Goal: Transaction & Acquisition: Download file/media

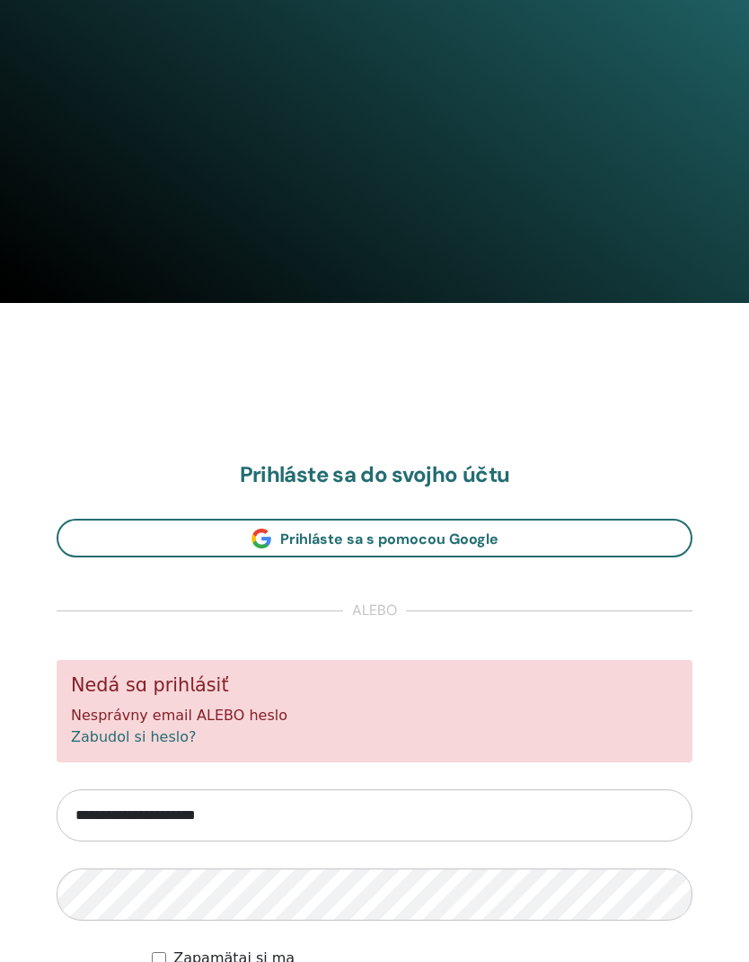
scroll to position [666, 0]
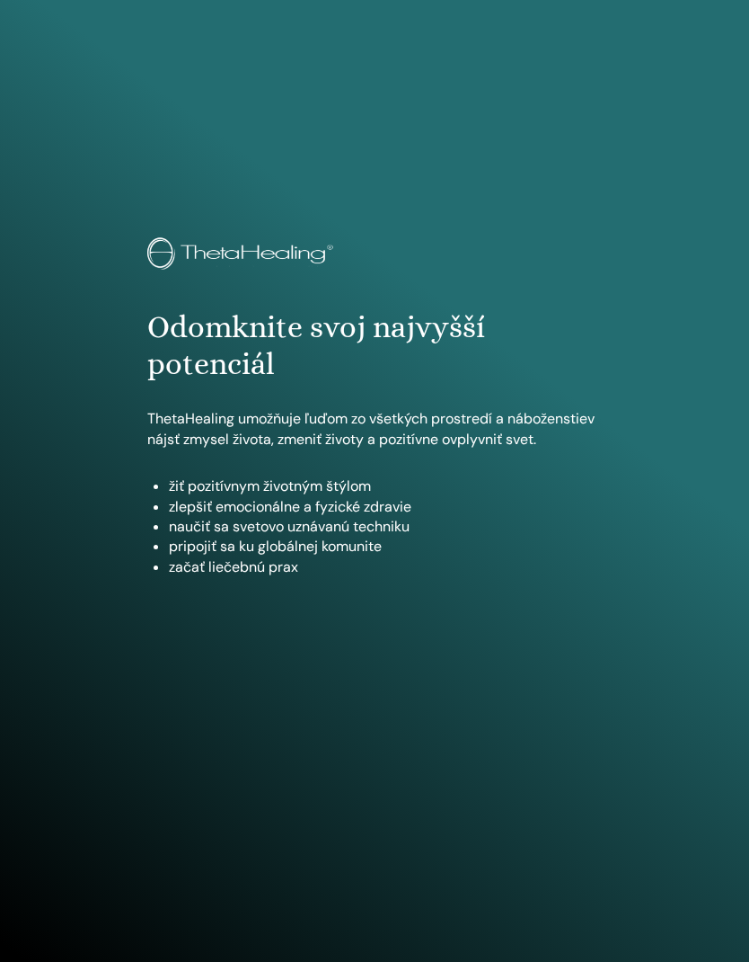
scroll to position [962, 0]
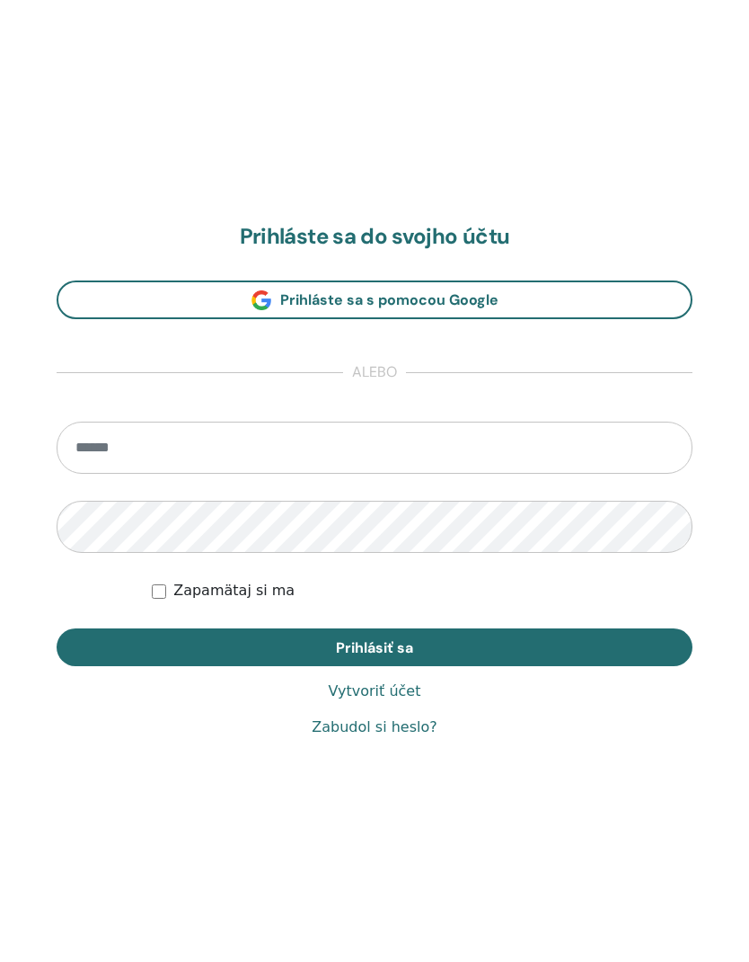
click at [576, 453] on input "email" at bounding box center [375, 447] width 636 height 52
click at [464, 443] on input "email" at bounding box center [375, 447] width 636 height 52
click at [448, 452] on input "email" at bounding box center [375, 447] width 636 height 52
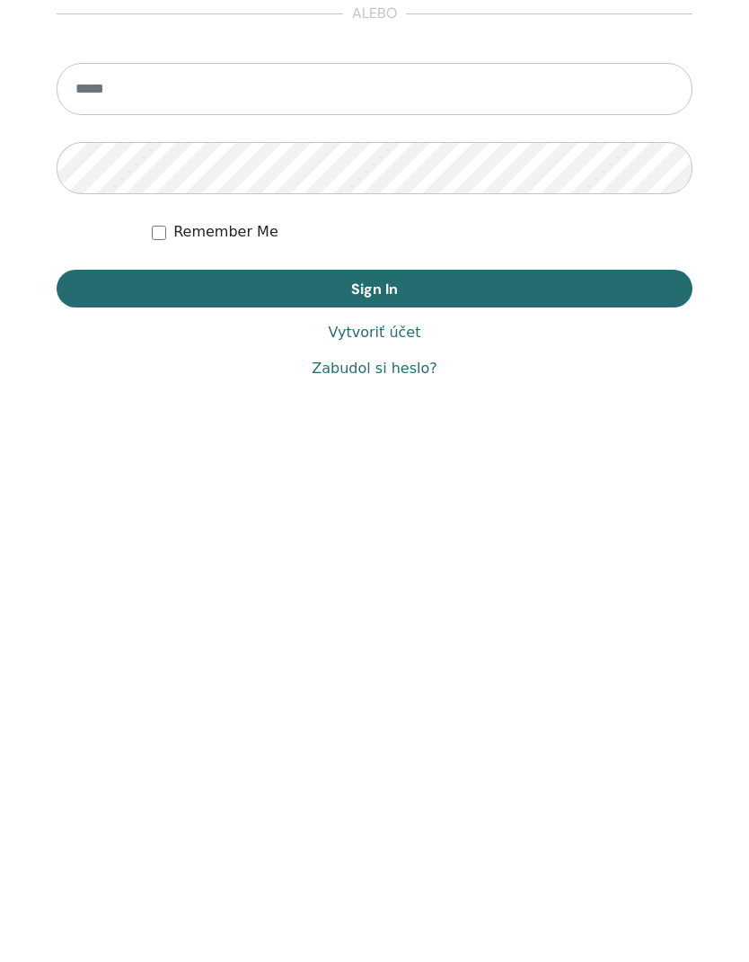
scroll to position [962, 0]
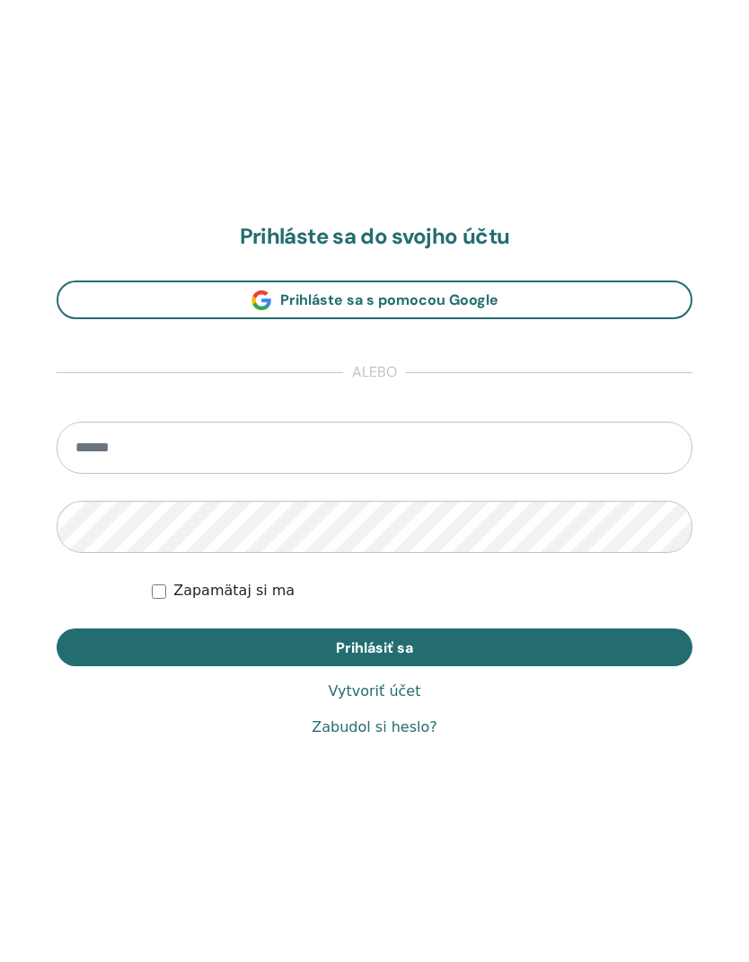
click at [485, 446] on input "email" at bounding box center [375, 447] width 636 height 52
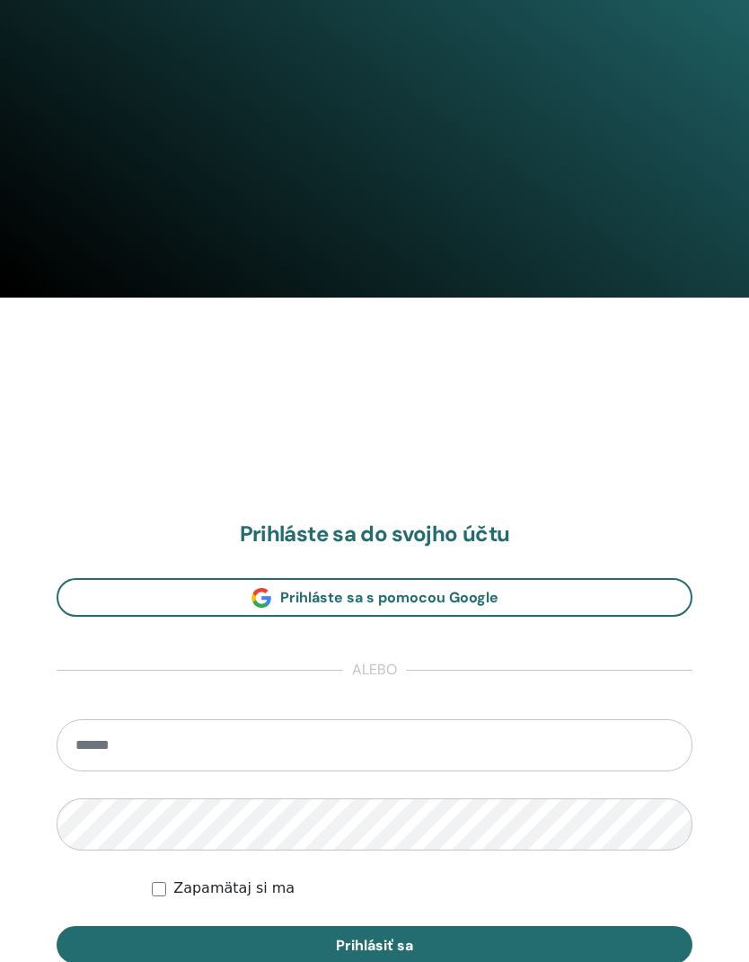
click at [556, 755] on input "email" at bounding box center [375, 745] width 636 height 52
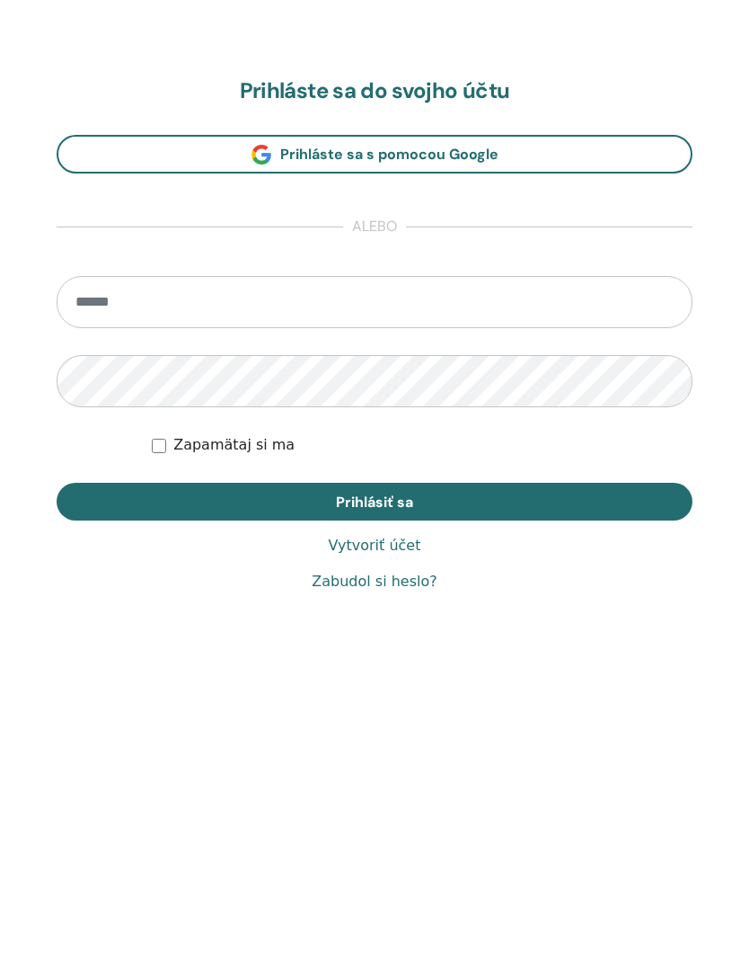
type input "**********"
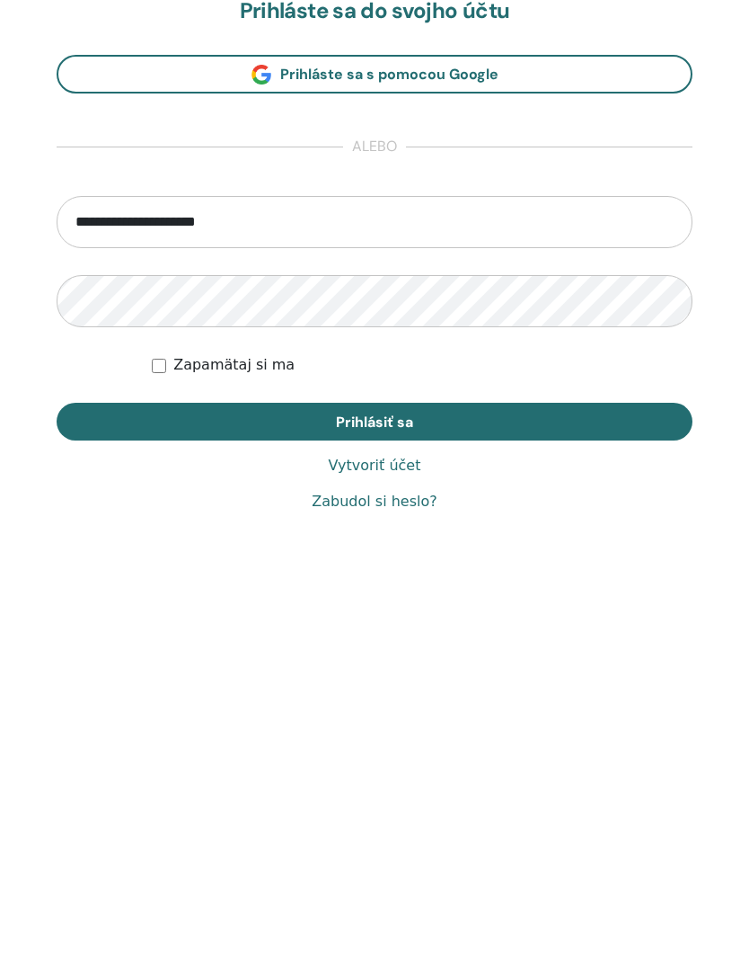
scroll to position [901, 0]
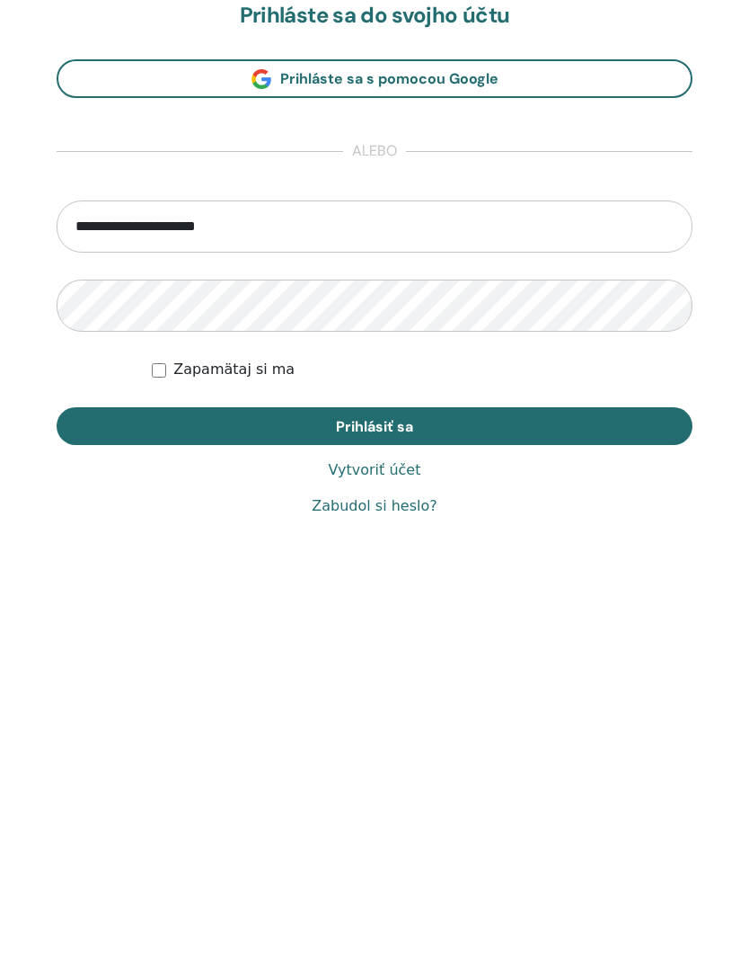
click at [438, 688] on button "Prihlásiť sa" at bounding box center [375, 707] width 636 height 38
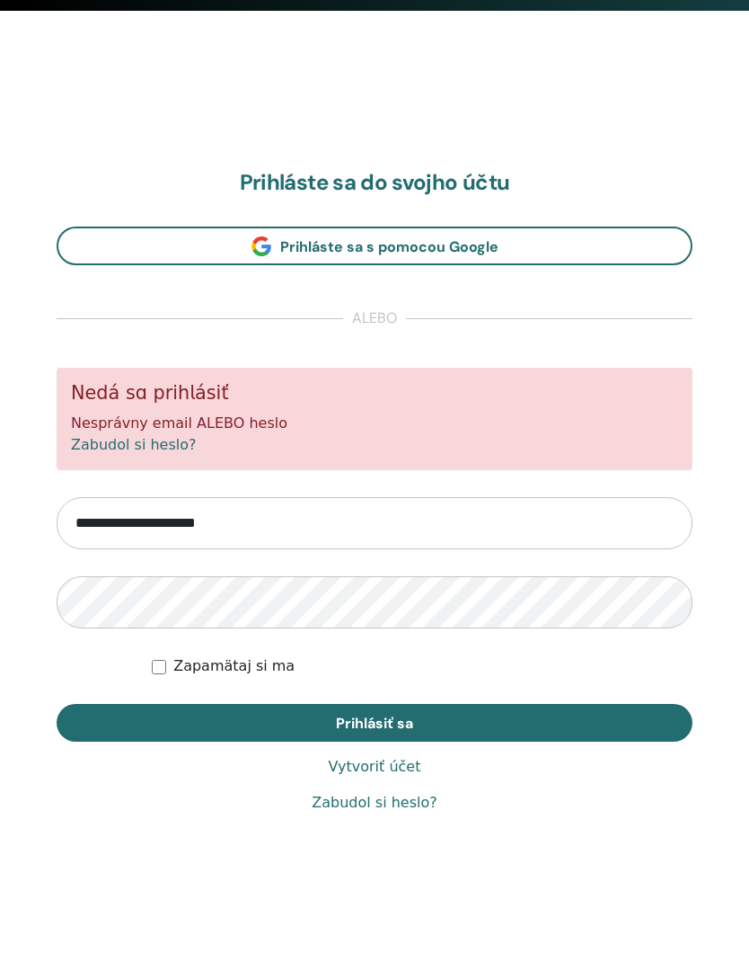
scroll to position [962, 0]
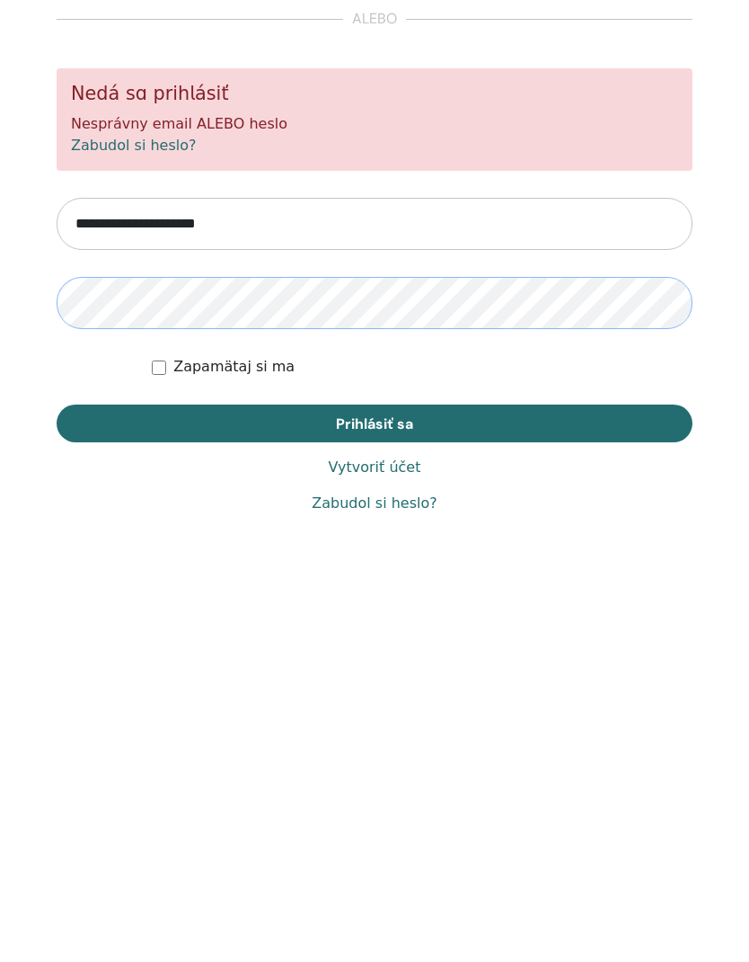
click at [416, 693] on button "Prihlásiť sa" at bounding box center [375, 712] width 636 height 38
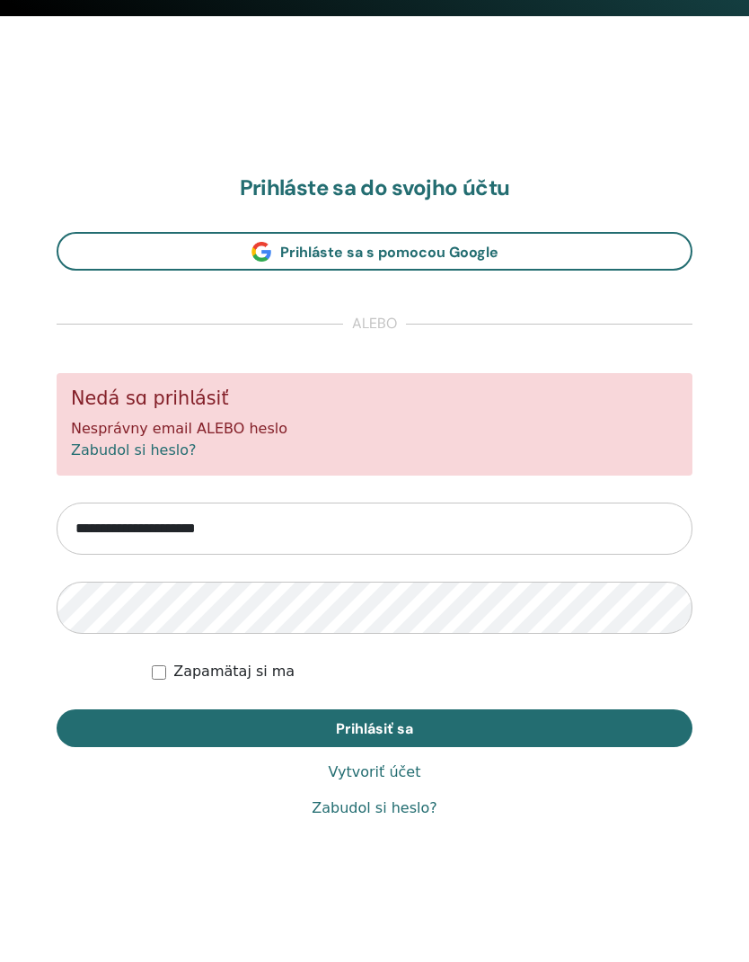
scroll to position [944, 0]
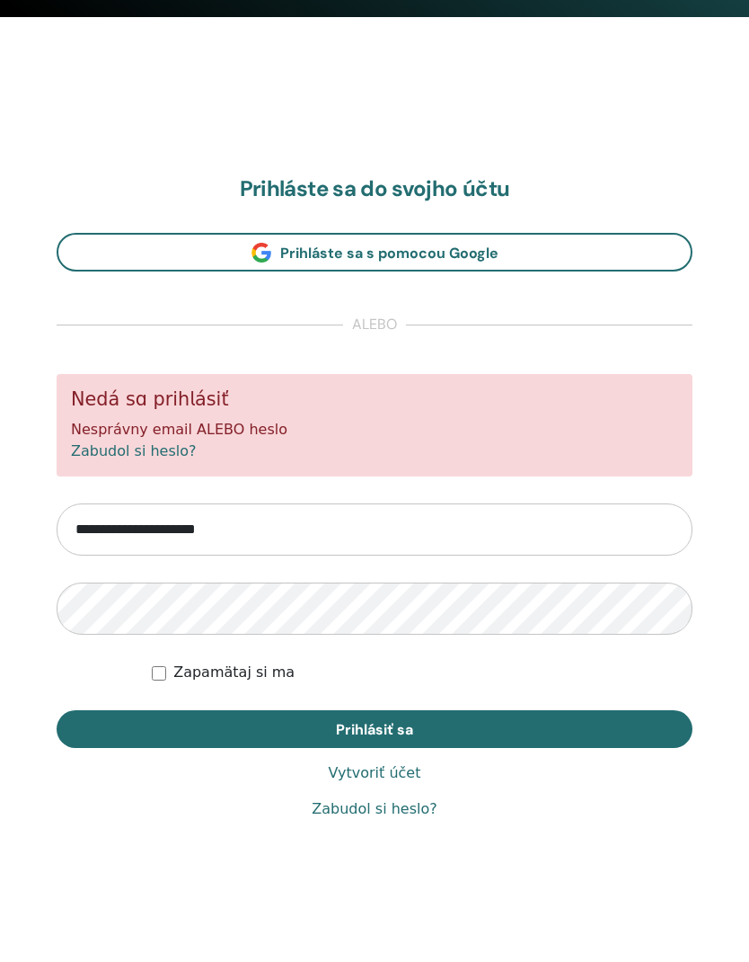
click at [402, 810] on font "Zabudol si heslo?" at bounding box center [374, 808] width 125 height 17
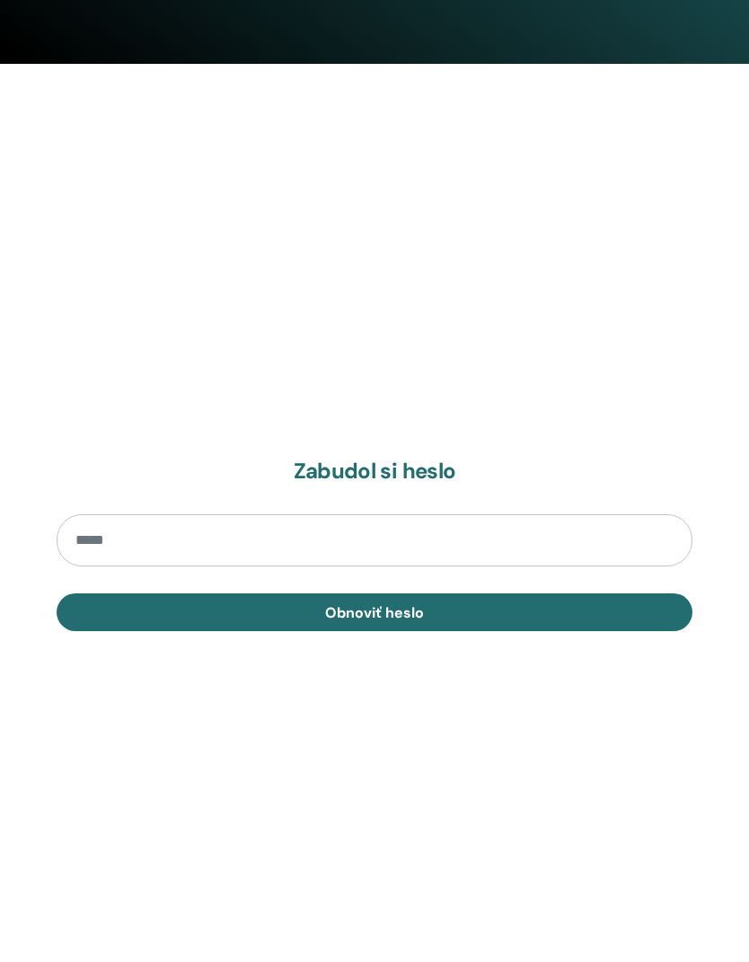
scroll to position [962, 0]
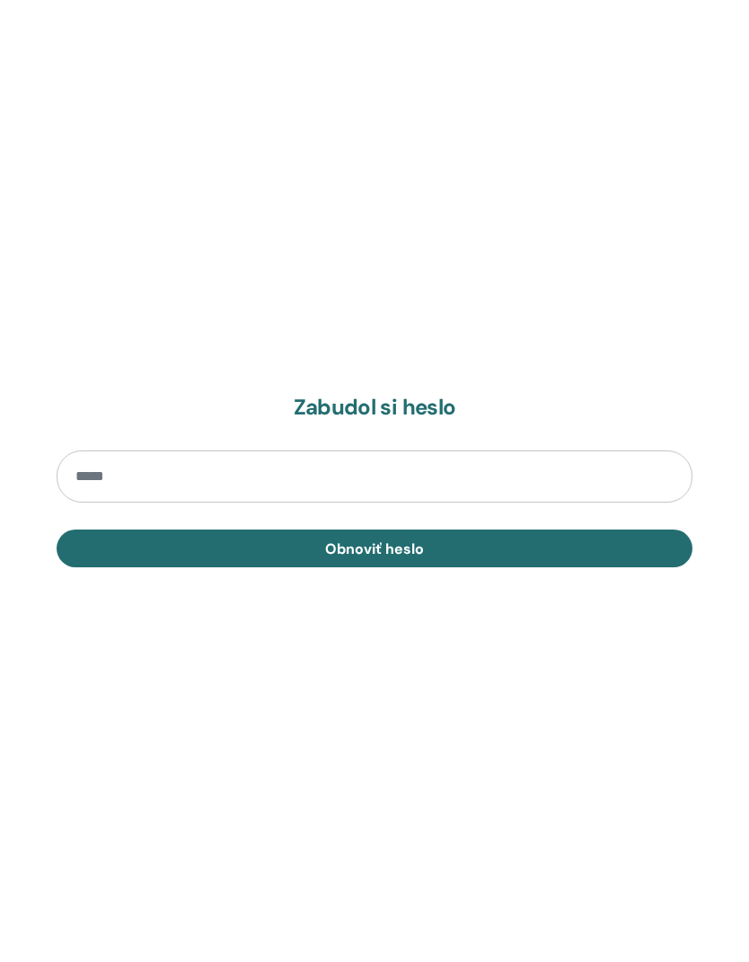
click at [283, 482] on input "email" at bounding box center [375, 476] width 636 height 52
type input "**********"
click at [419, 543] on span "Obnoviť heslo" at bounding box center [374, 548] width 99 height 19
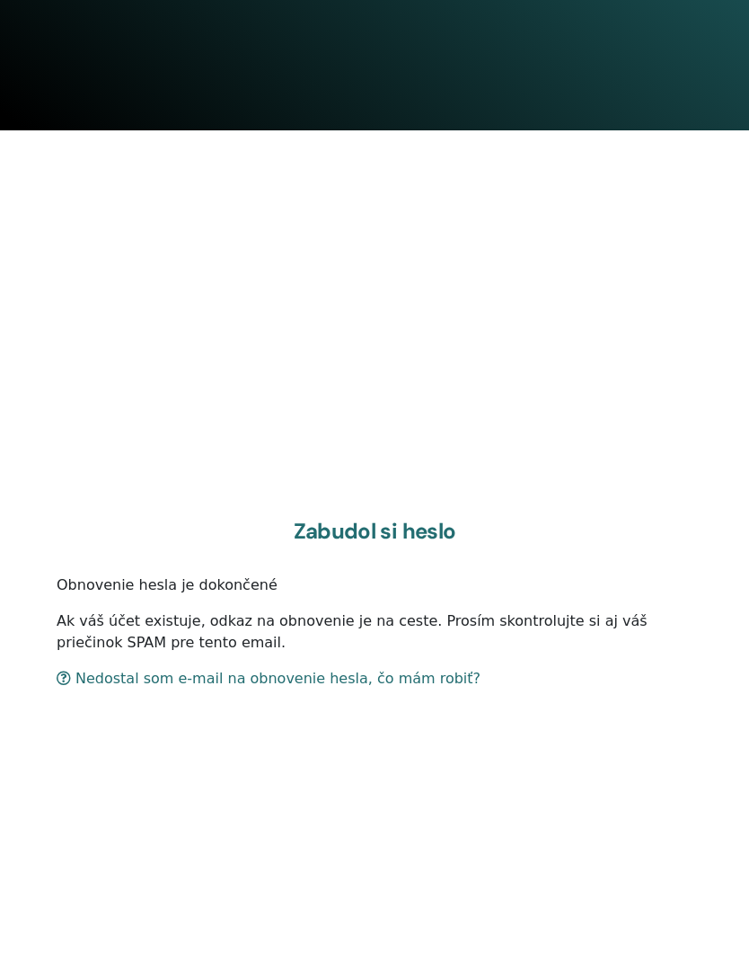
scroll to position [903, 0]
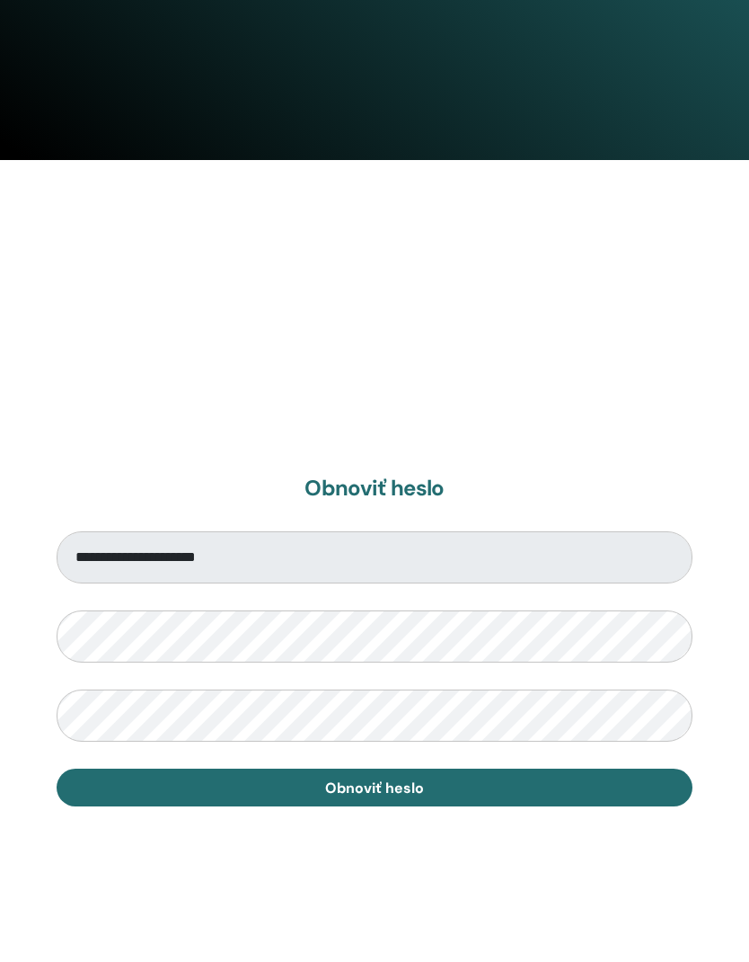
scroll to position [802, 0]
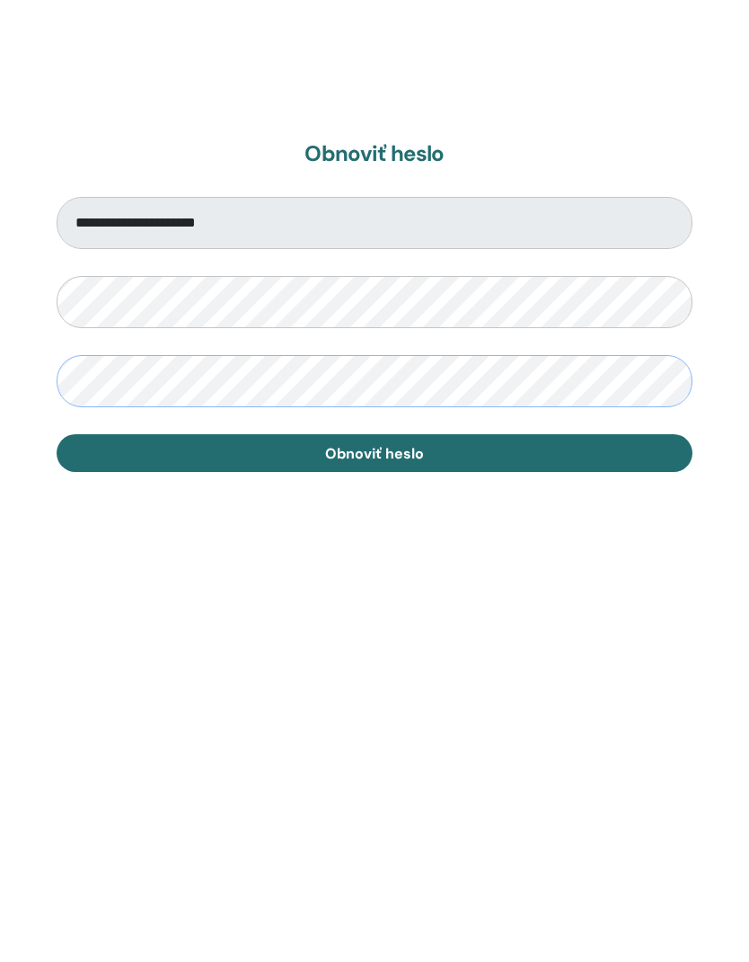
click at [421, 778] on font "Obnoviť heslo" at bounding box center [374, 787] width 99 height 19
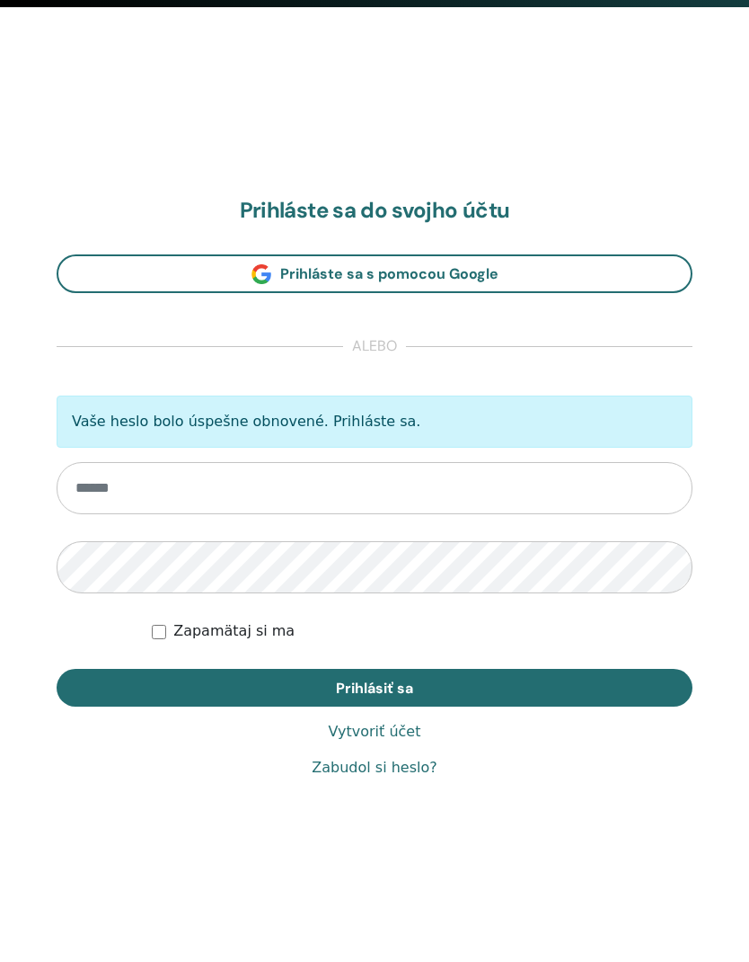
scroll to position [962, 0]
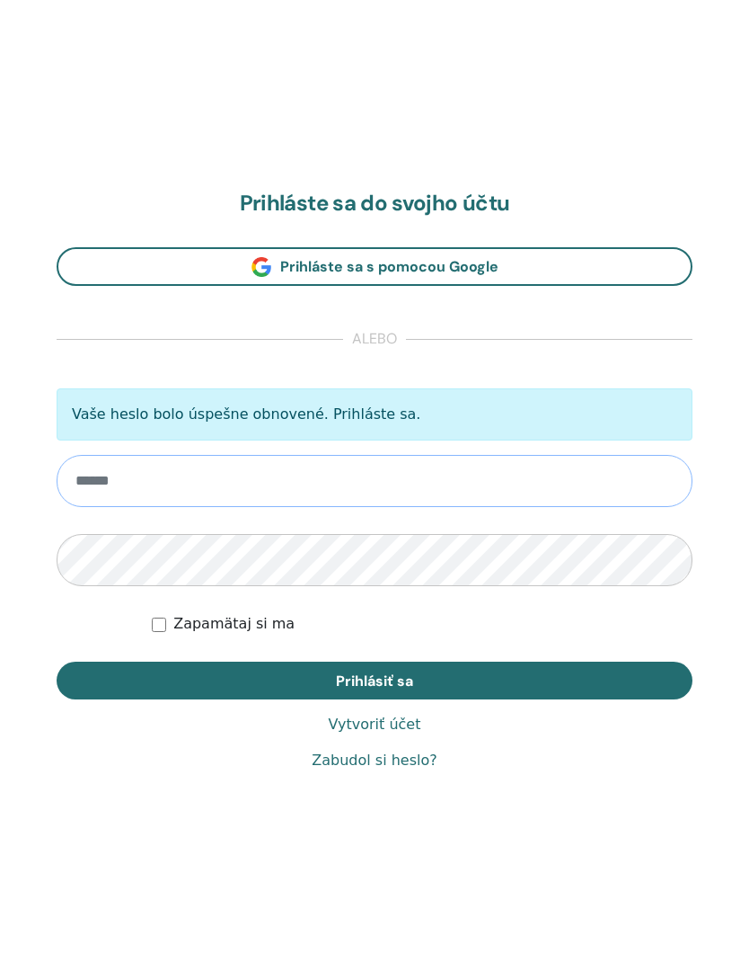
click at [529, 497] on input "email" at bounding box center [375, 481] width 636 height 52
type input "**********"
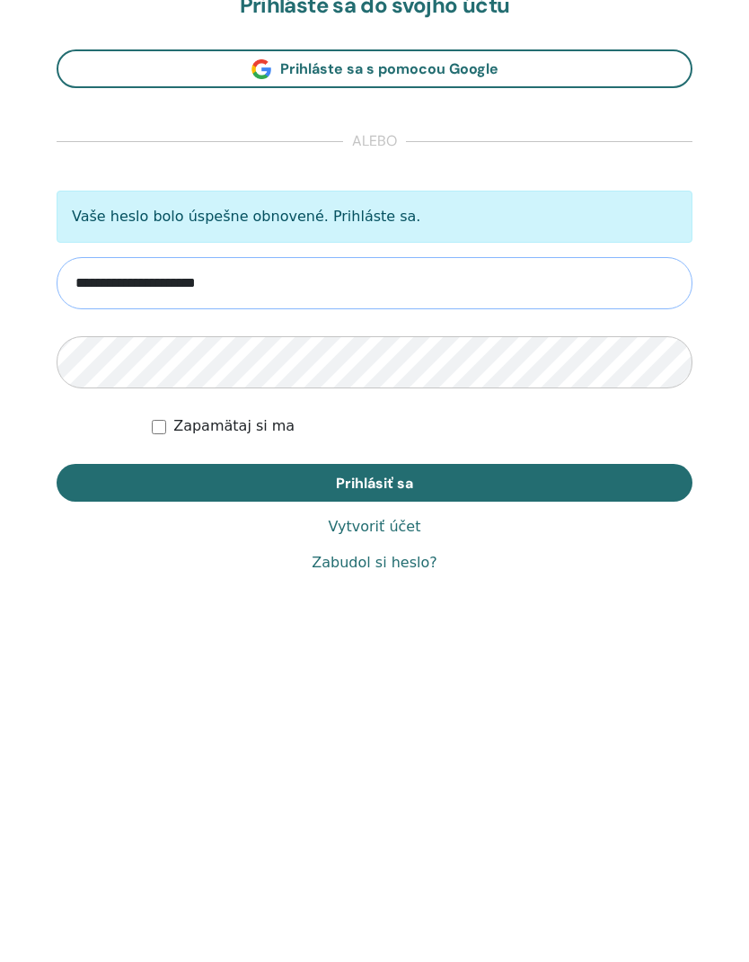
click at [468, 661] on button "Prihlásiť sa" at bounding box center [375, 680] width 636 height 38
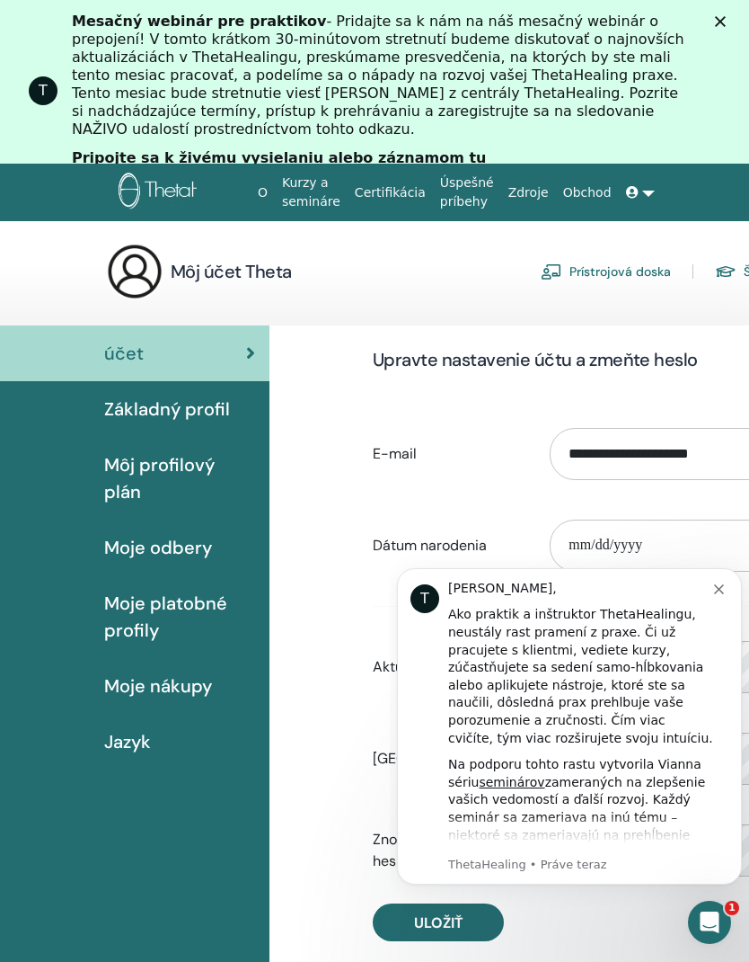
click at [719, 590] on icon "Zavrieť upozornenie" at bounding box center [719, 589] width 10 height 10
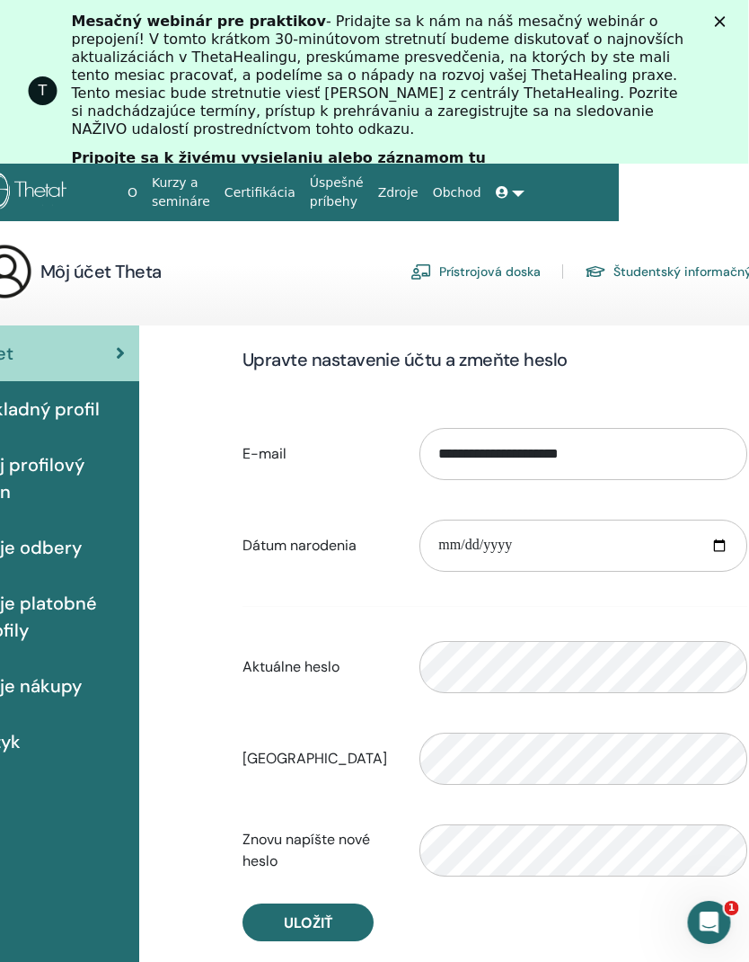
scroll to position [0, 130]
click at [190, 203] on font "Kurzy a semináre" at bounding box center [181, 191] width 58 height 33
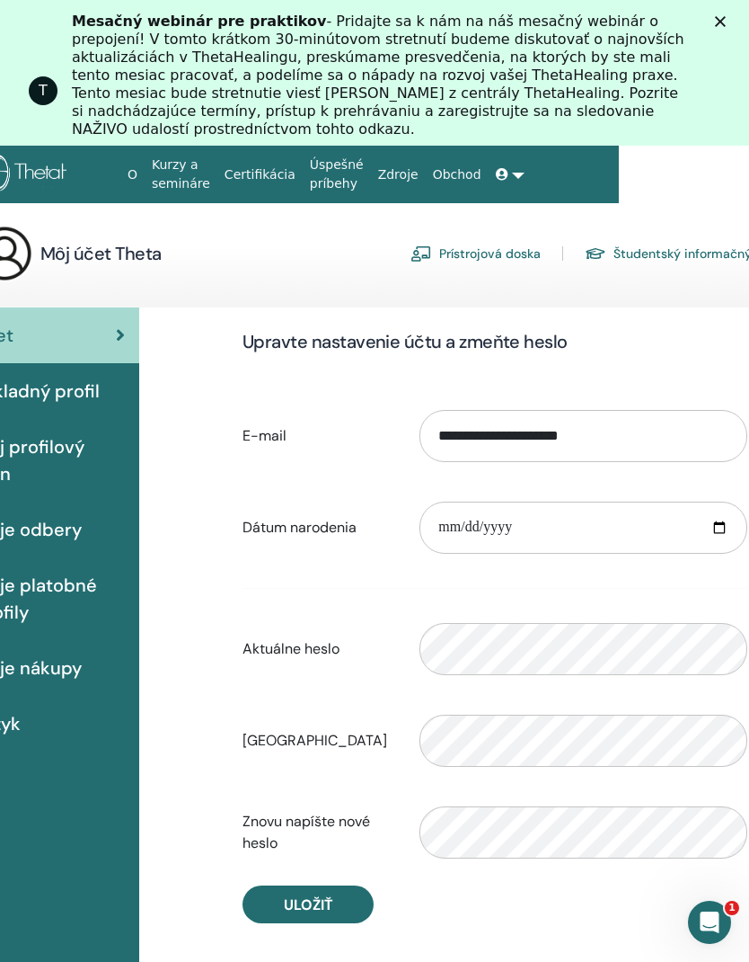
click at [725, 22] on icon "Zatvoriť" at bounding box center [720, 21] width 11 height 11
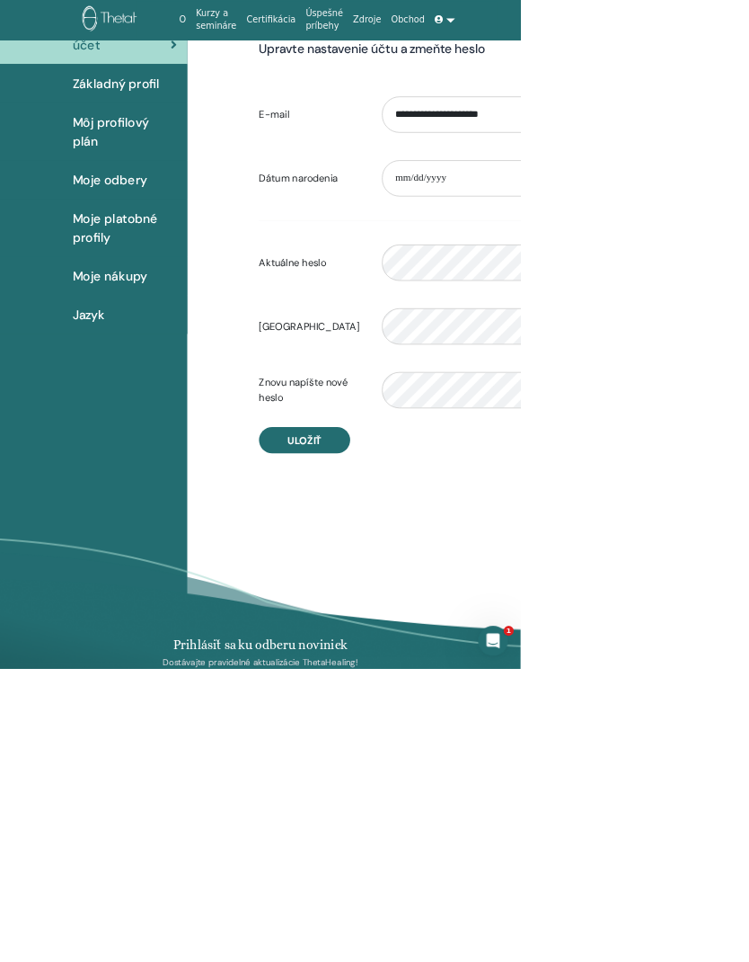
scroll to position [0, 0]
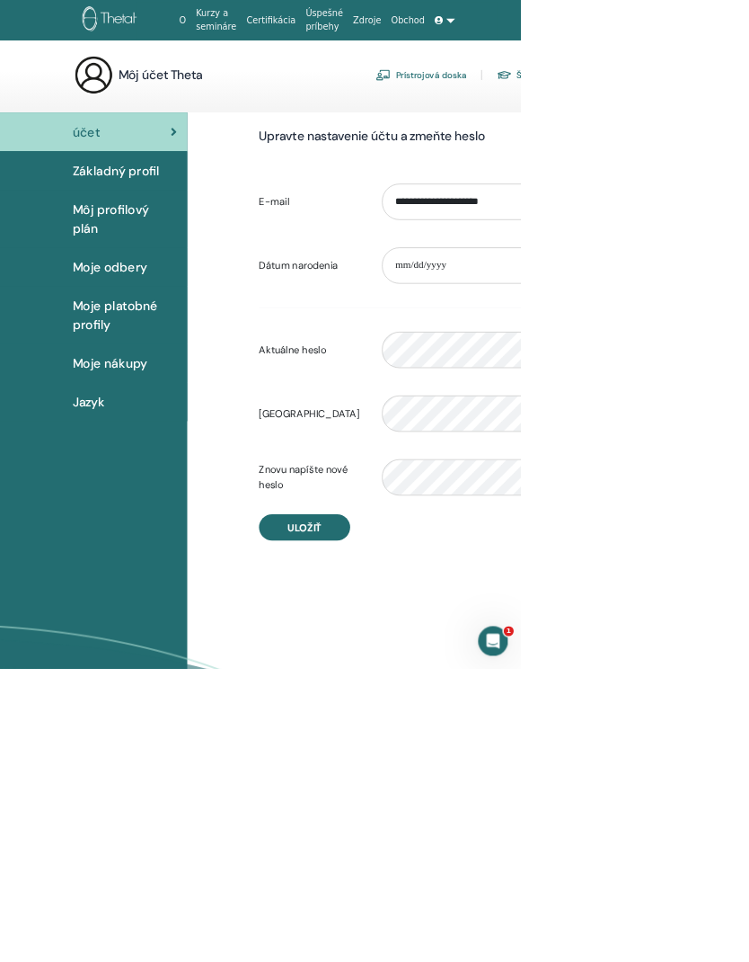
click at [395, 29] on font "Certifikácia" at bounding box center [390, 29] width 71 height 14
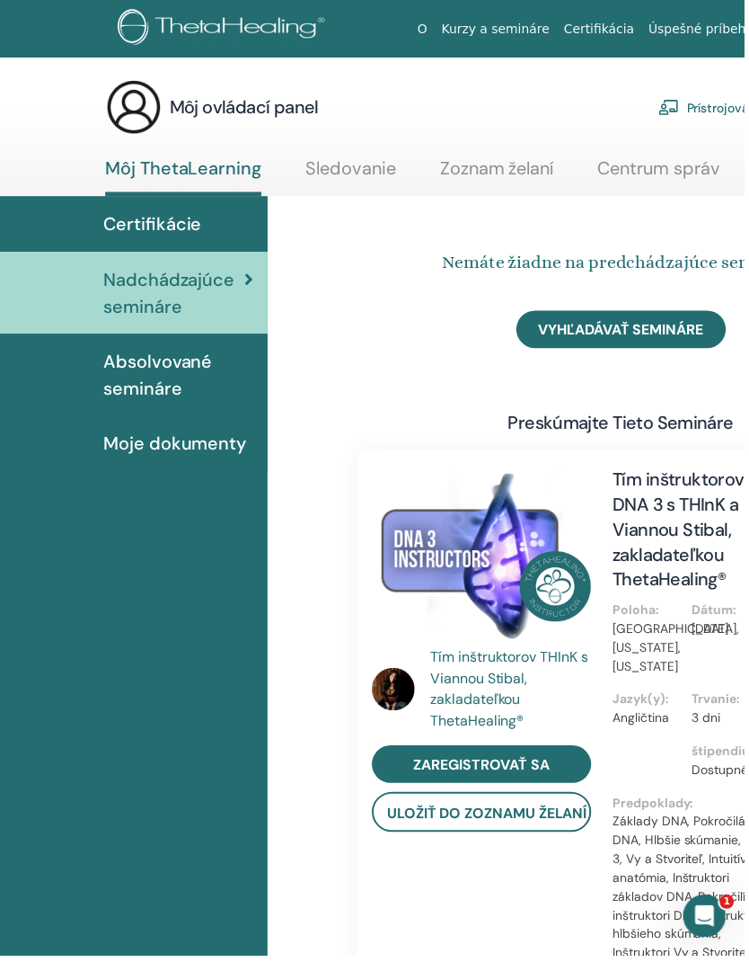
click at [184, 382] on span "Absolvované semináre" at bounding box center [179, 377] width 151 height 54
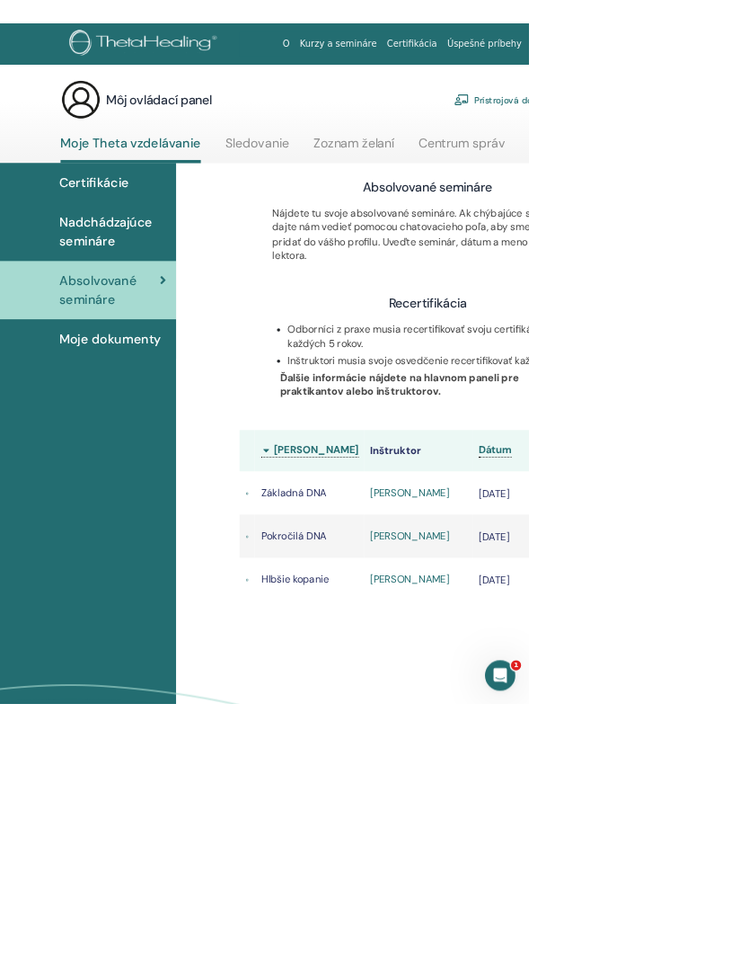
scroll to position [0, 49]
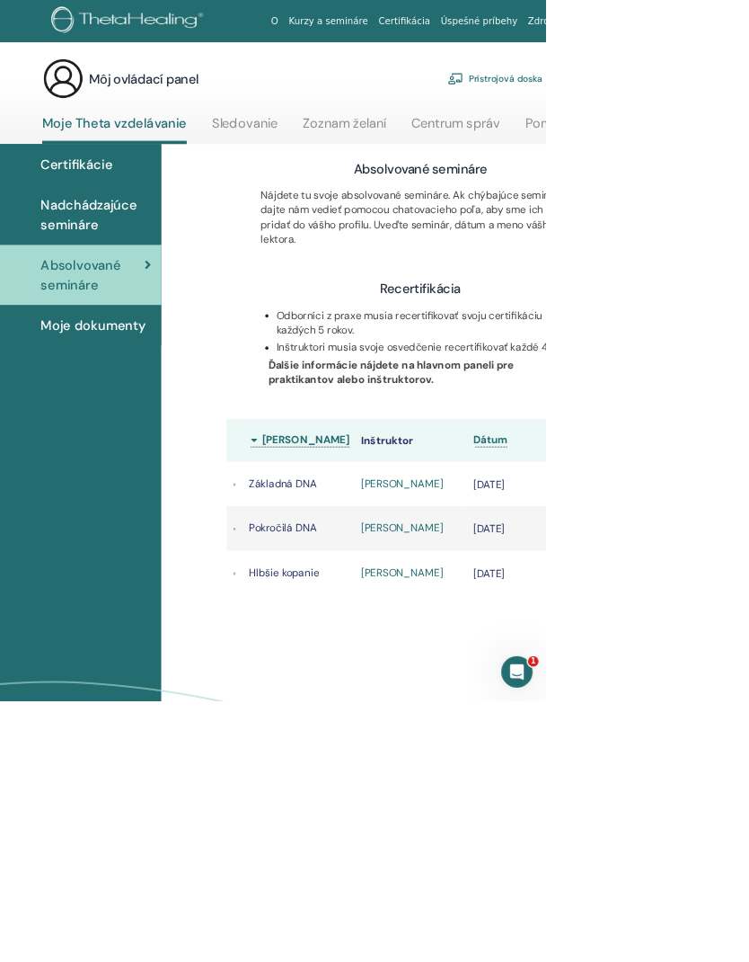
click at [749, 723] on img at bounding box center [759, 715] width 16 height 16
click at [749, 662] on img at bounding box center [759, 654] width 16 height 16
click at [577, 795] on font "[PERSON_NAME]" at bounding box center [552, 785] width 112 height 19
